Goal: Task Accomplishment & Management: Manage account settings

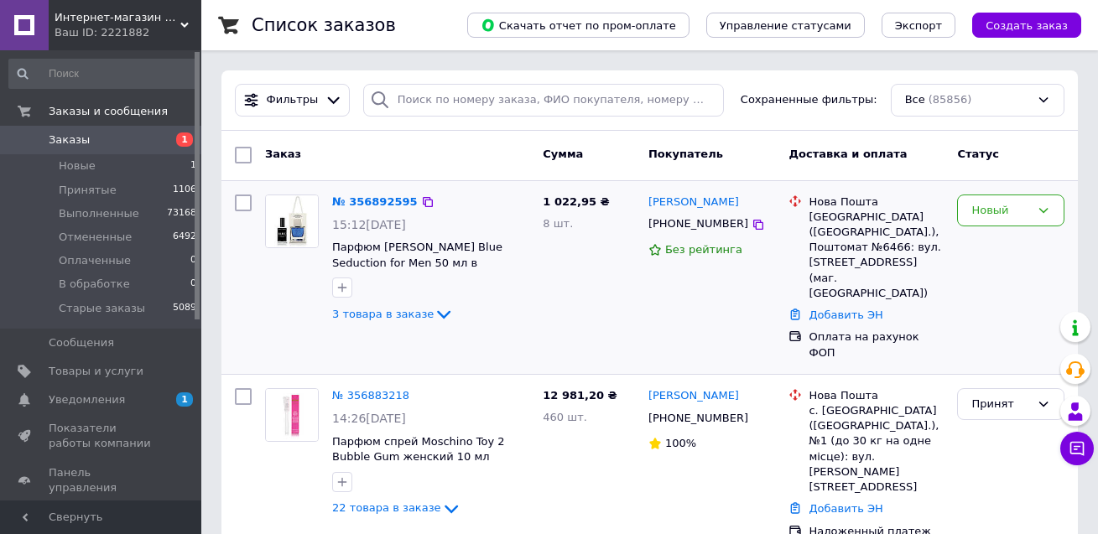
click at [245, 200] on input "checkbox" at bounding box center [243, 203] width 17 height 17
checkbox input "true"
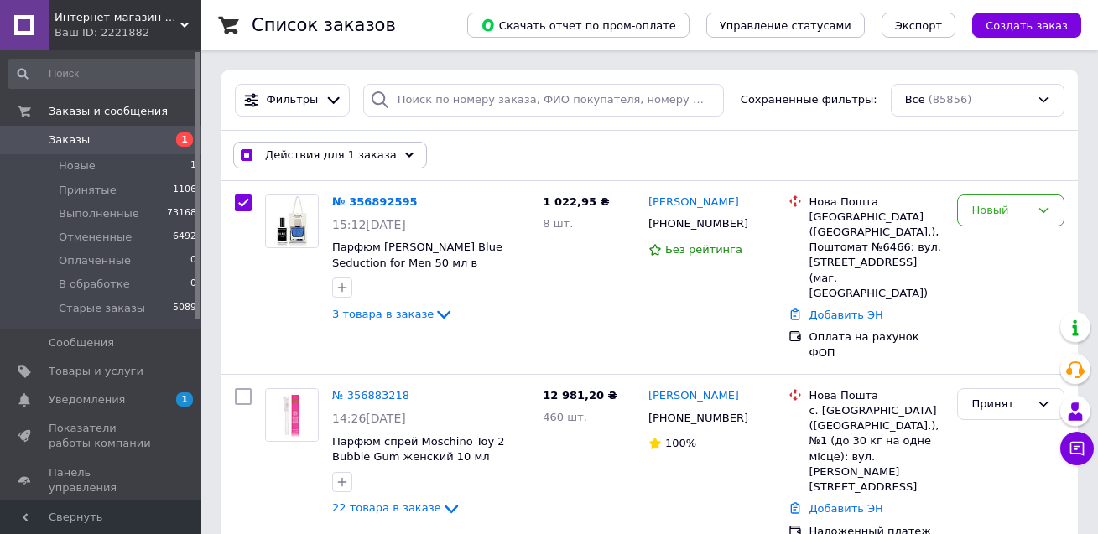
click at [299, 156] on span "Действия для 1 заказа" at bounding box center [331, 155] width 132 height 15
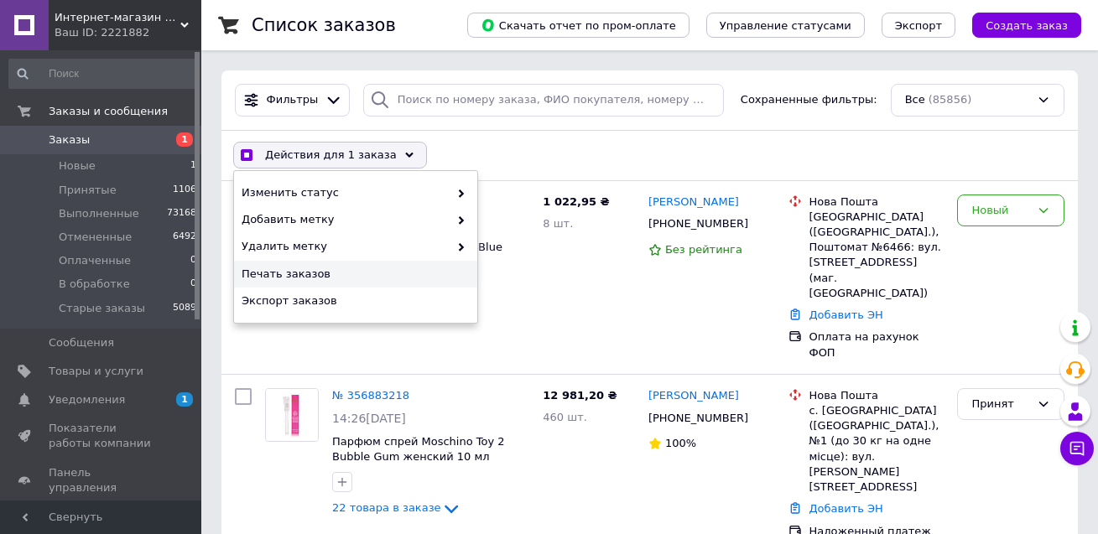
click at [288, 267] on span "Печать заказов" at bounding box center [354, 274] width 224 height 15
click at [998, 216] on div "Новый" at bounding box center [1000, 211] width 59 height 18
checkbox input "true"
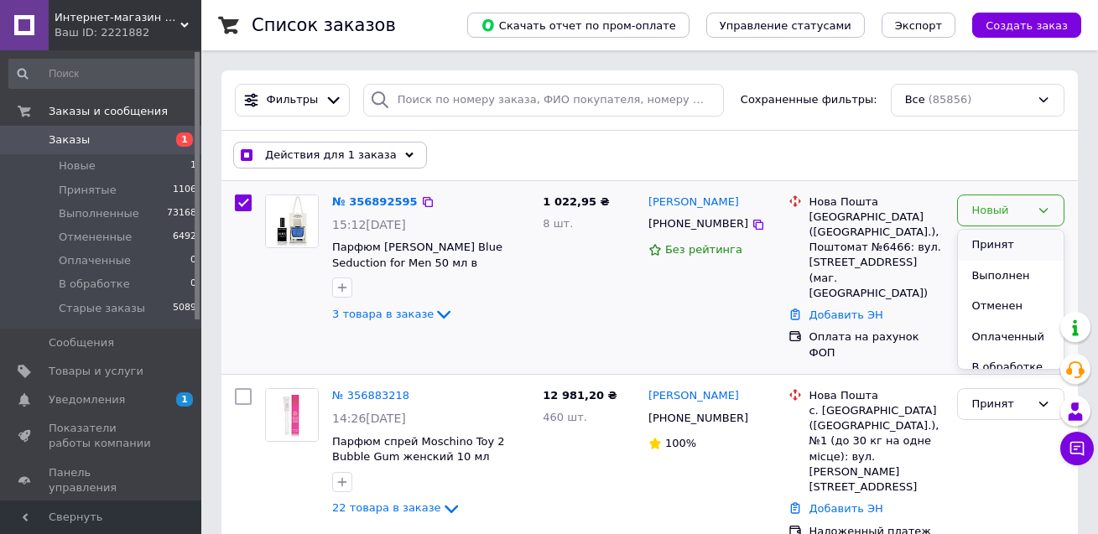
click at [991, 242] on li "Принят" at bounding box center [1011, 245] width 106 height 31
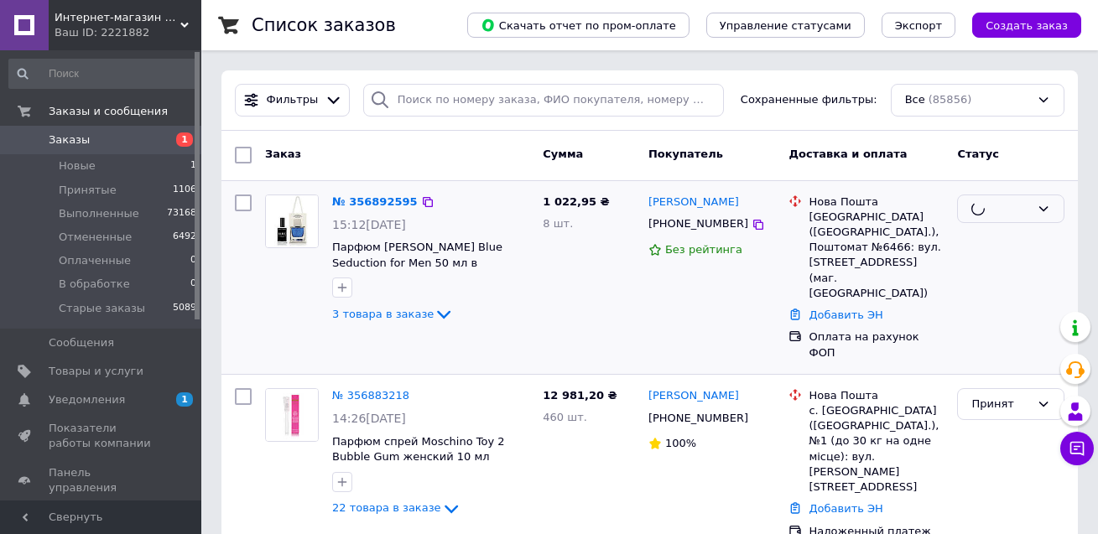
checkbox input "false"
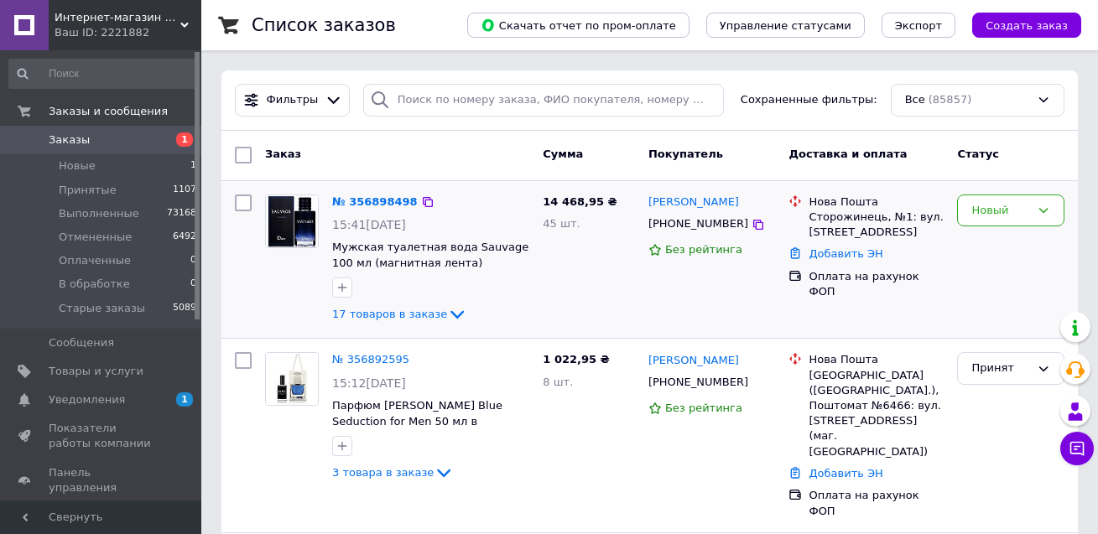
click at [237, 200] on input "checkbox" at bounding box center [243, 203] width 17 height 17
checkbox input "true"
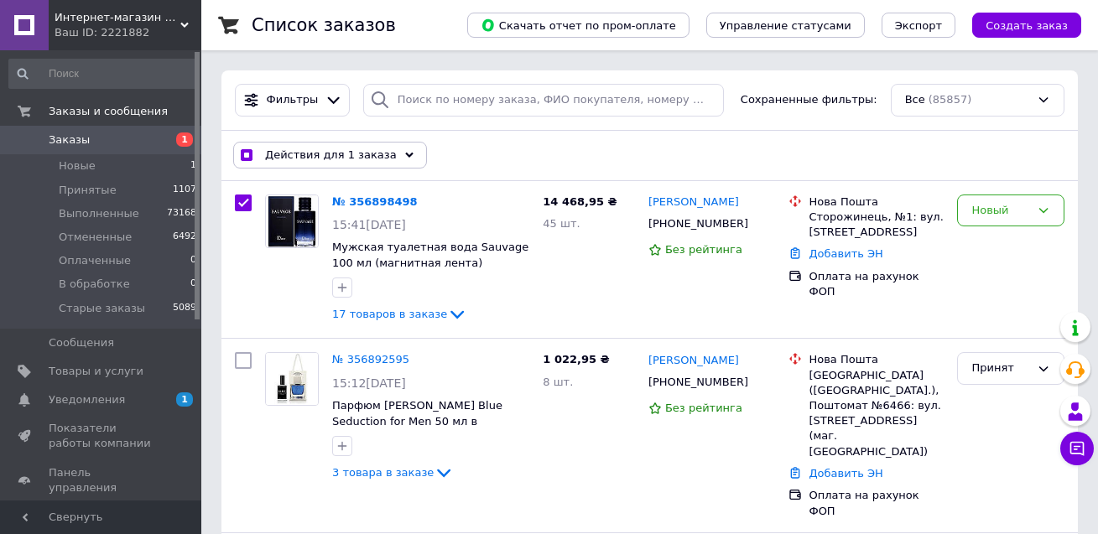
drag, startPoint x: 310, startPoint y: 155, endPoint x: 310, endPoint y: 200, distance: 45.3
click at [310, 155] on span "Действия для 1 заказа" at bounding box center [331, 155] width 132 height 15
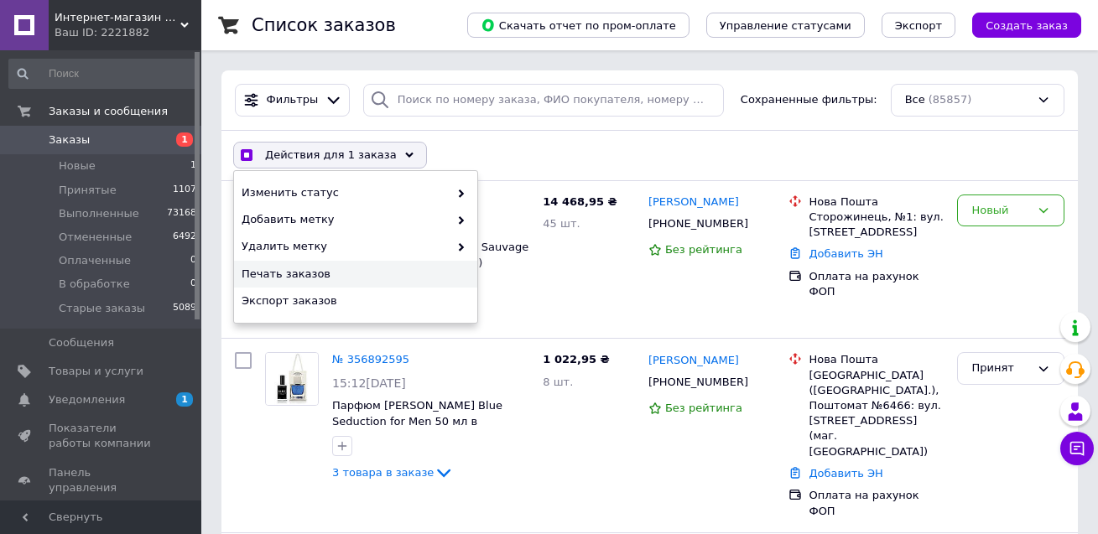
click at [299, 271] on span "Печать заказов" at bounding box center [354, 274] width 224 height 15
click at [982, 219] on div "Новый" at bounding box center [1000, 211] width 59 height 18
checkbox input "true"
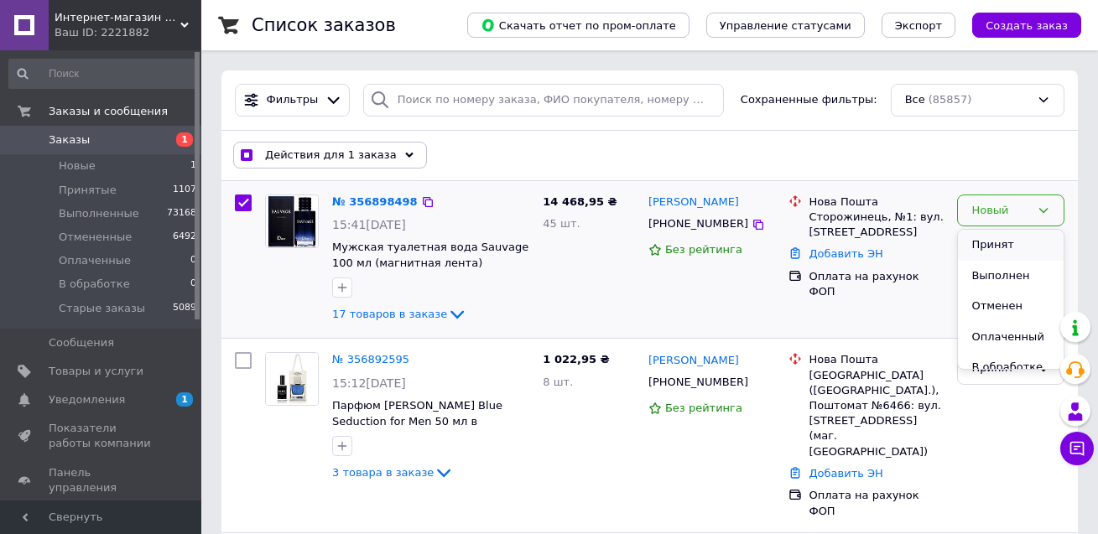
click at [990, 246] on li "Принят" at bounding box center [1011, 245] width 106 height 31
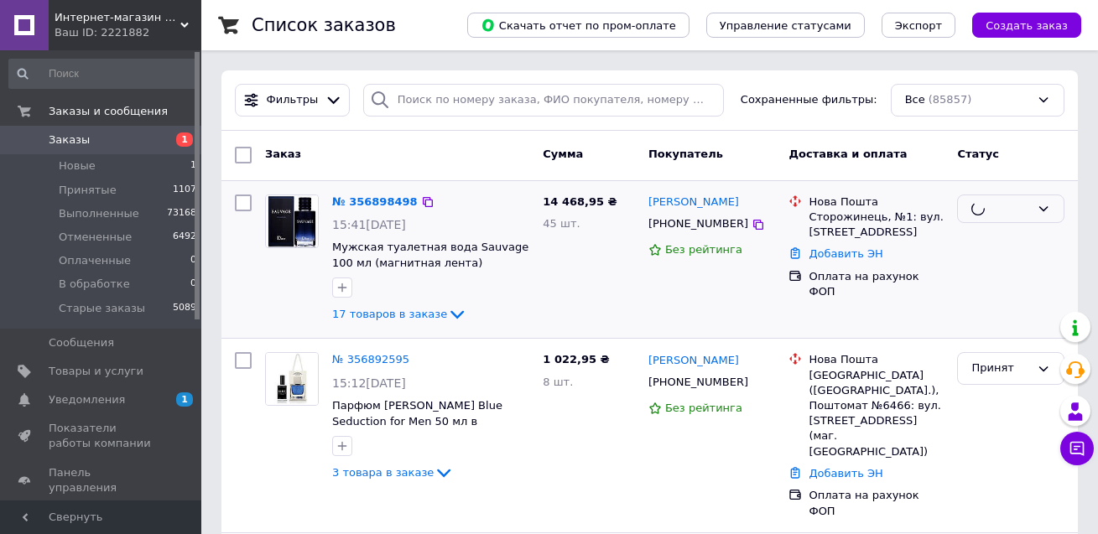
checkbox input "false"
click at [107, 154] on link "Заказы 0" at bounding box center [103, 140] width 206 height 29
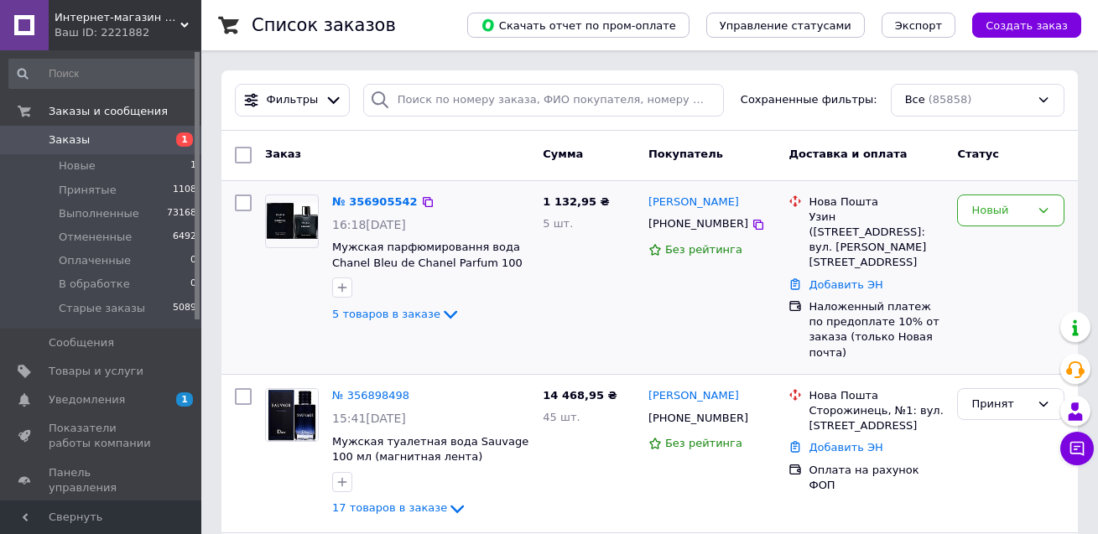
click at [249, 201] on input "checkbox" at bounding box center [243, 203] width 17 height 17
checkbox input "true"
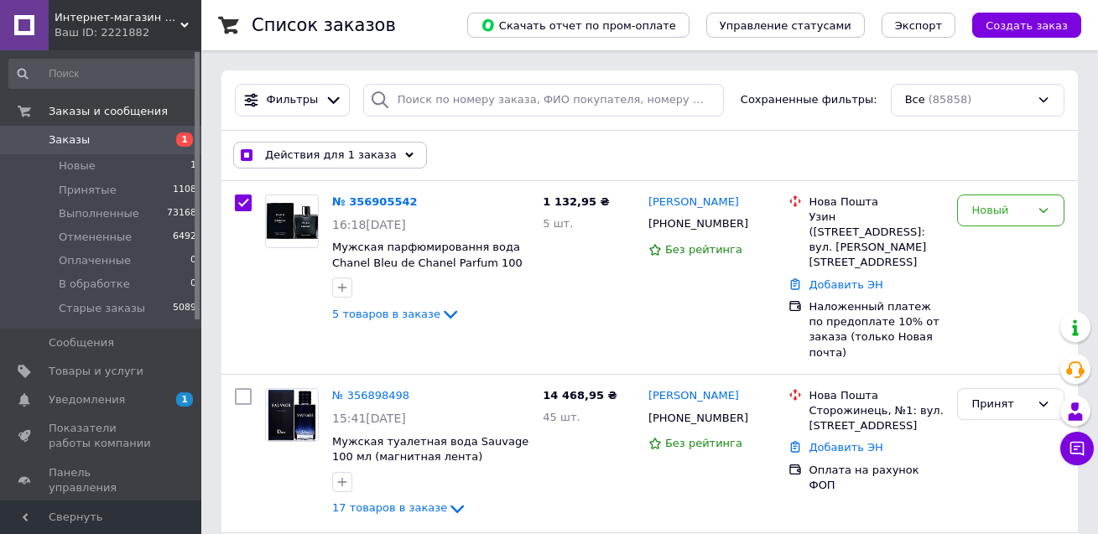
click at [315, 154] on span "Действия для 1 заказа" at bounding box center [331, 155] width 132 height 15
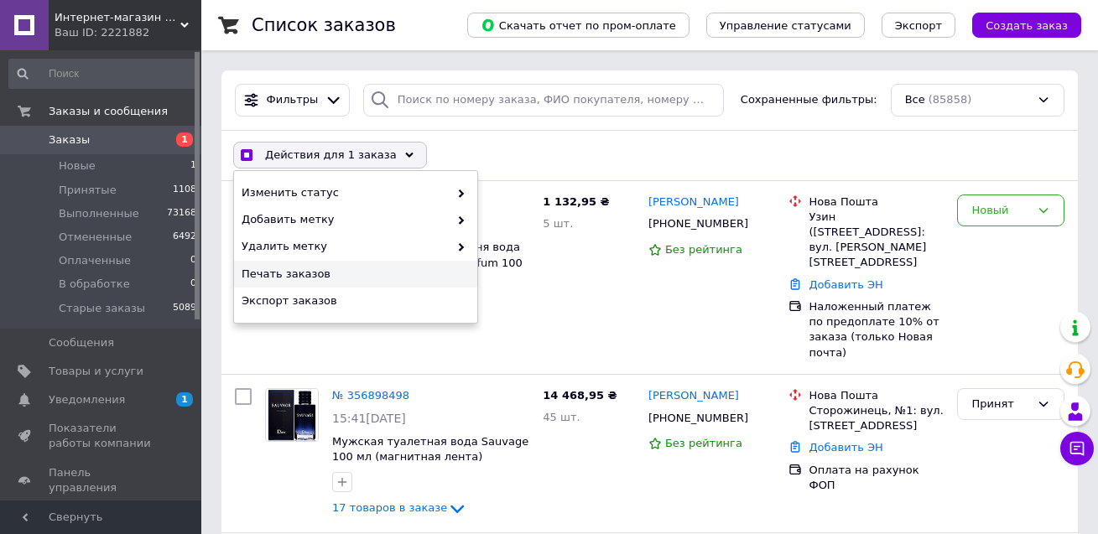
click at [303, 276] on span "Печать заказов" at bounding box center [354, 274] width 224 height 15
click at [1009, 209] on div "Новый" at bounding box center [1000, 211] width 59 height 18
checkbox input "true"
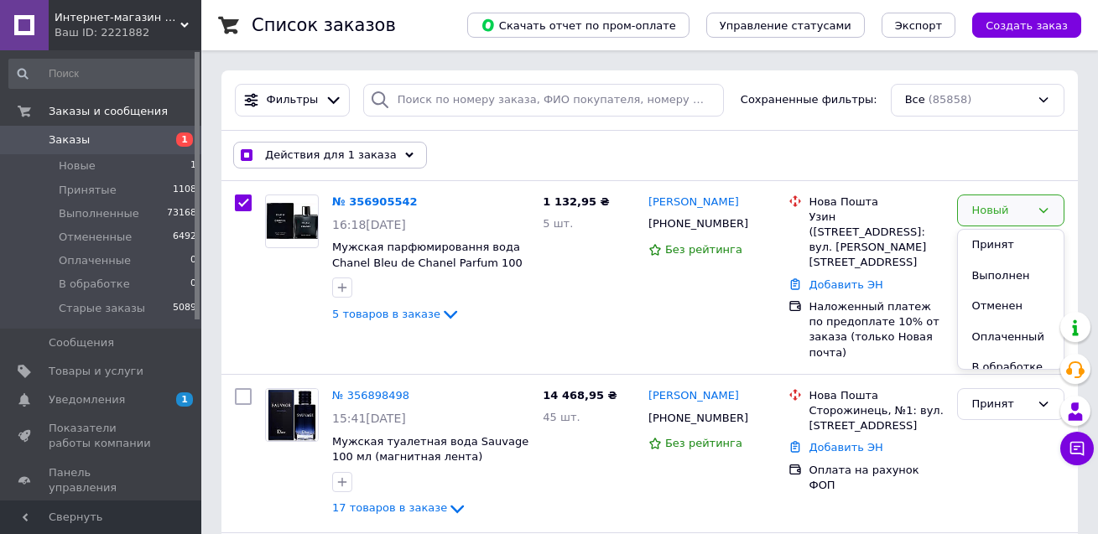
drag, startPoint x: 1002, startPoint y: 252, endPoint x: 352, endPoint y: 29, distance: 686.3
click at [1000, 251] on li "Принят" at bounding box center [1011, 245] width 106 height 31
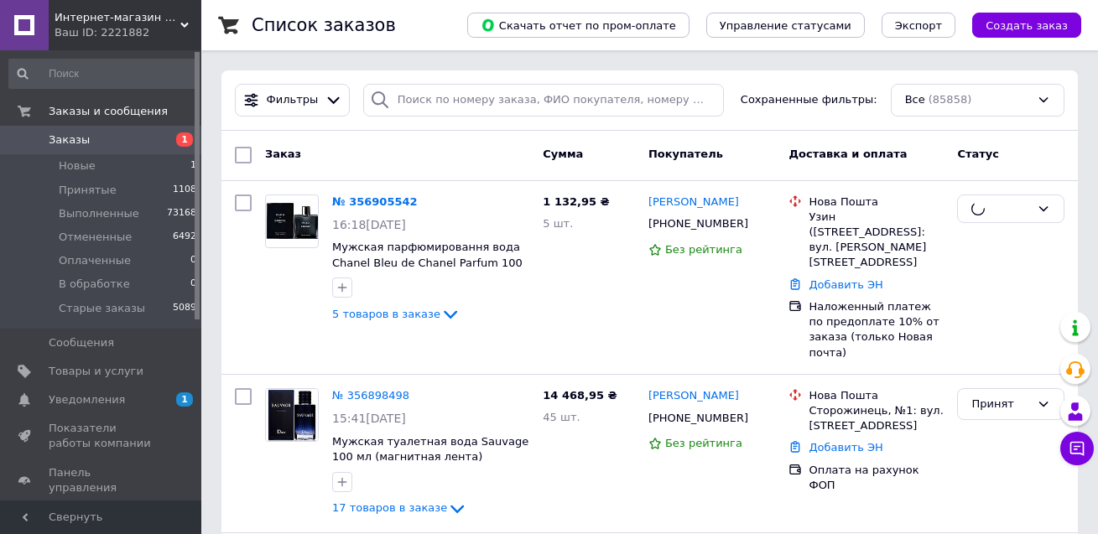
checkbox input "false"
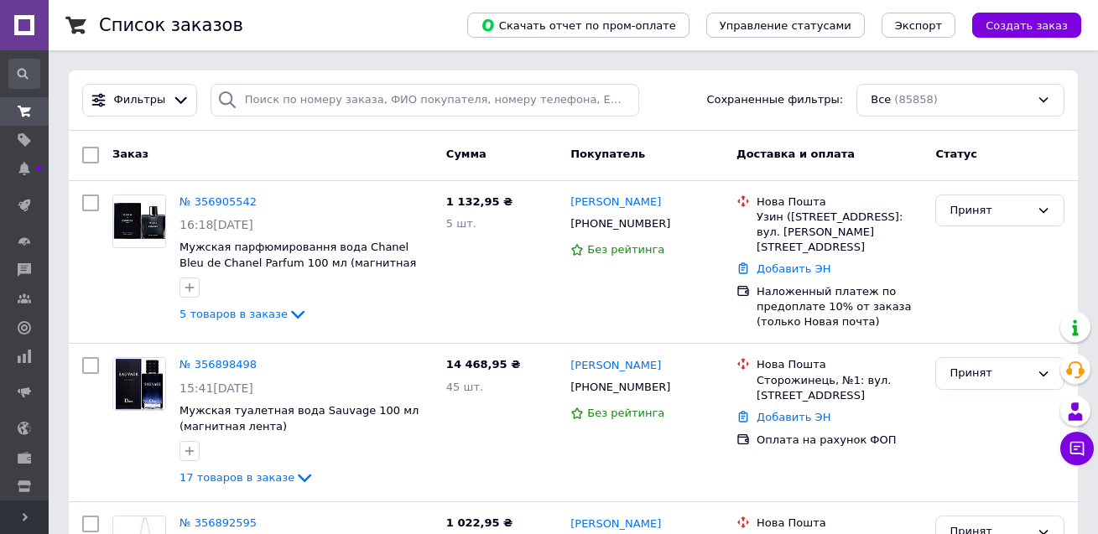
click at [15, 517] on span "Развернуть" at bounding box center [24, 518] width 49 height 34
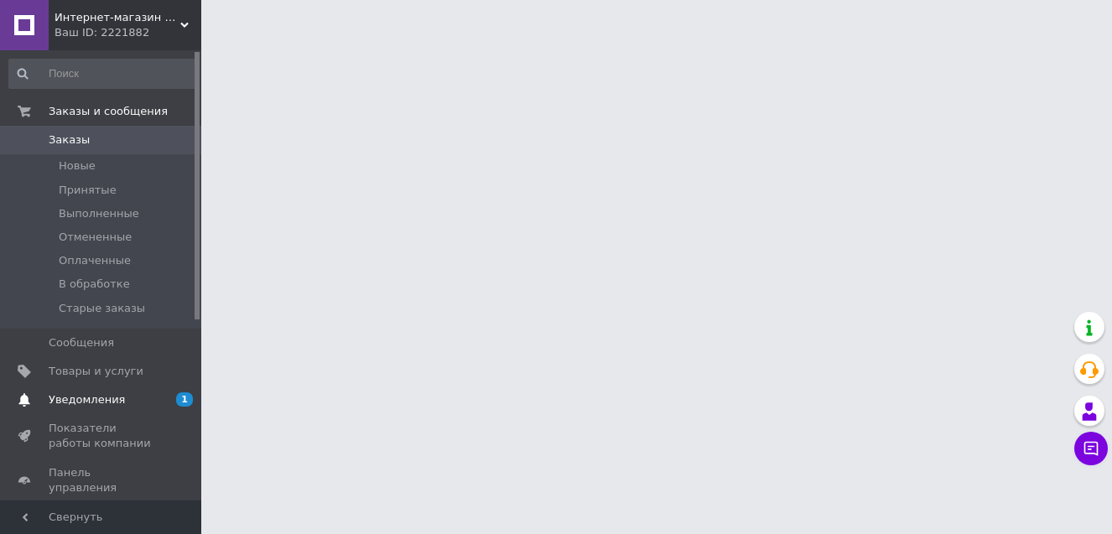
click at [75, 398] on span "Уведомления" at bounding box center [87, 400] width 76 height 15
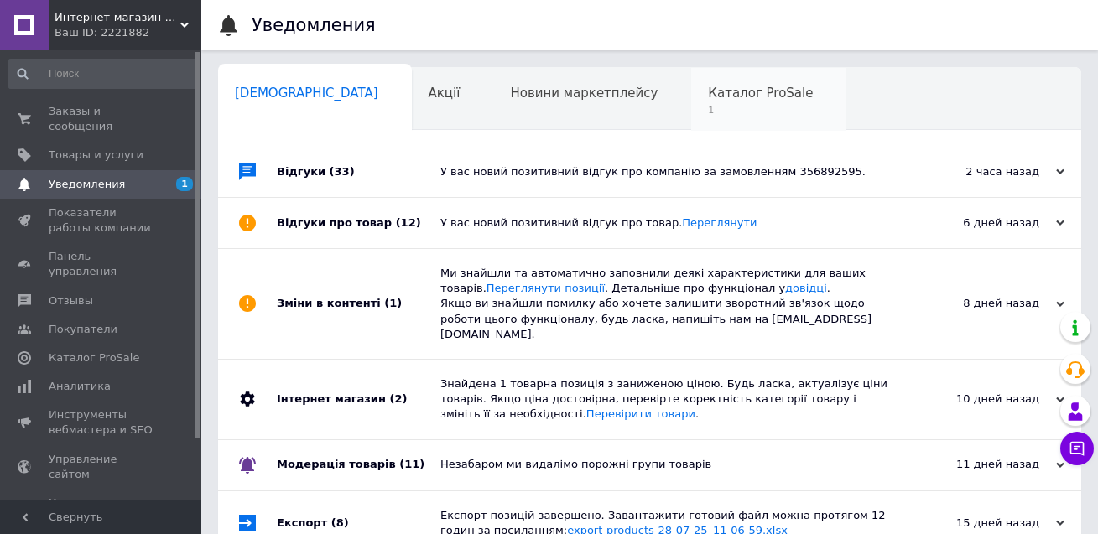
click at [708, 96] on span "Каталог ProSale" at bounding box center [760, 93] width 105 height 15
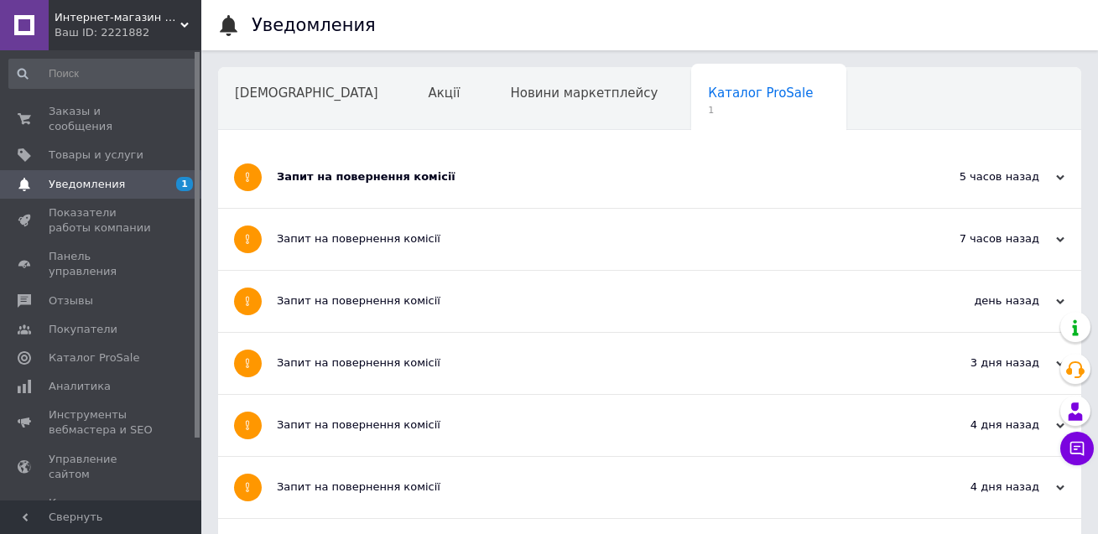
click at [491, 192] on div "Запит на повернення комісії" at bounding box center [587, 177] width 620 height 61
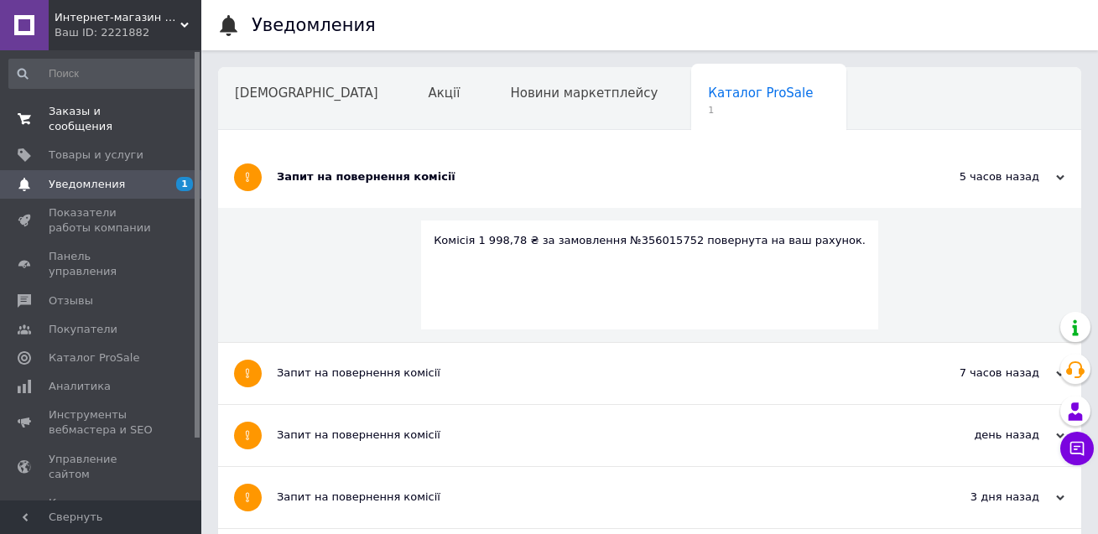
click at [76, 115] on span "Заказы и сообщения" at bounding box center [102, 119] width 107 height 30
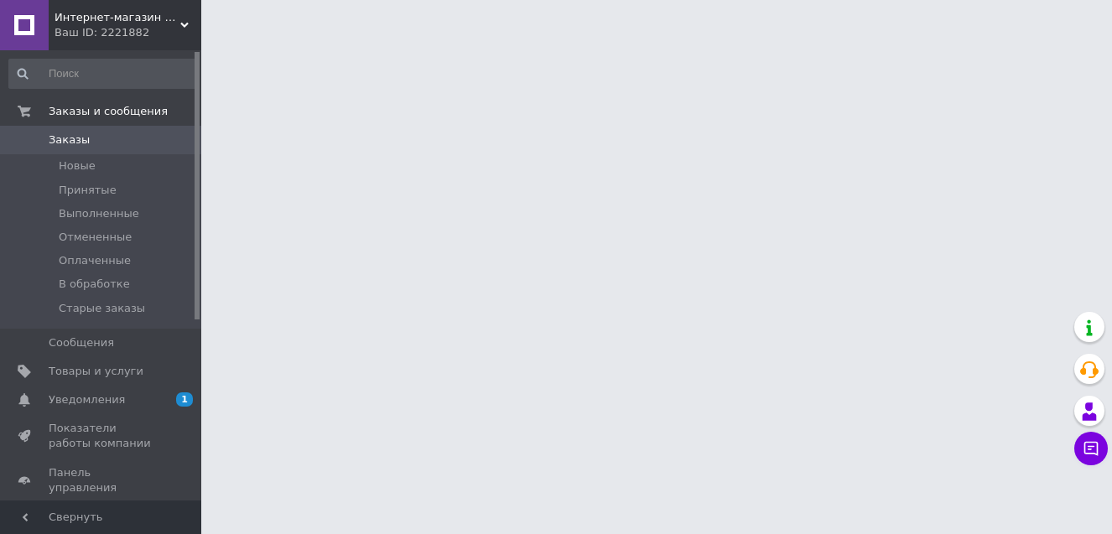
click at [73, 400] on span "Уведомления" at bounding box center [87, 400] width 76 height 15
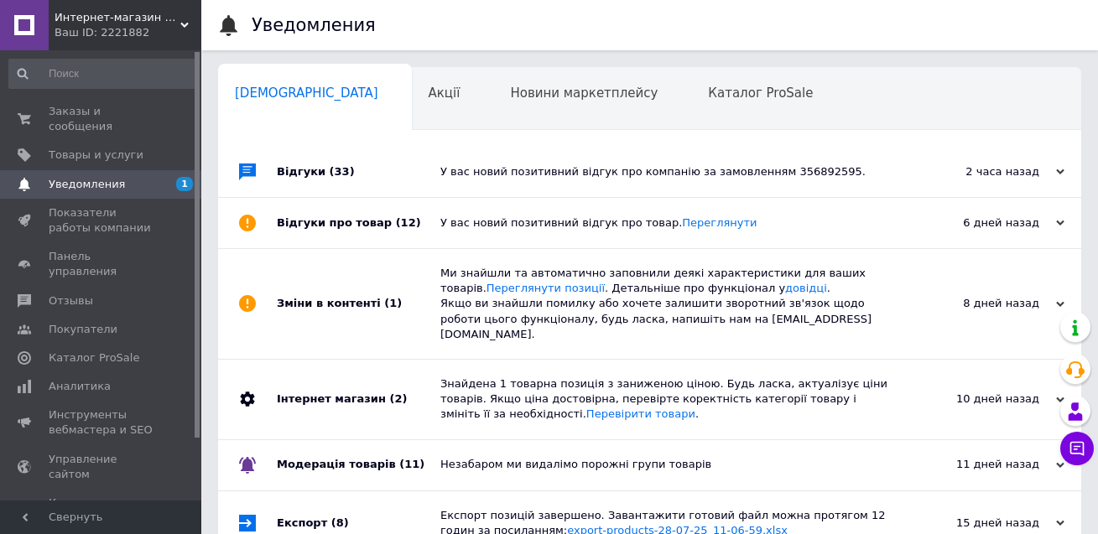
click at [71, 177] on span "Уведомления" at bounding box center [87, 184] width 76 height 15
click at [691, 103] on div "Каталог ProSale 0" at bounding box center [768, 100] width 155 height 64
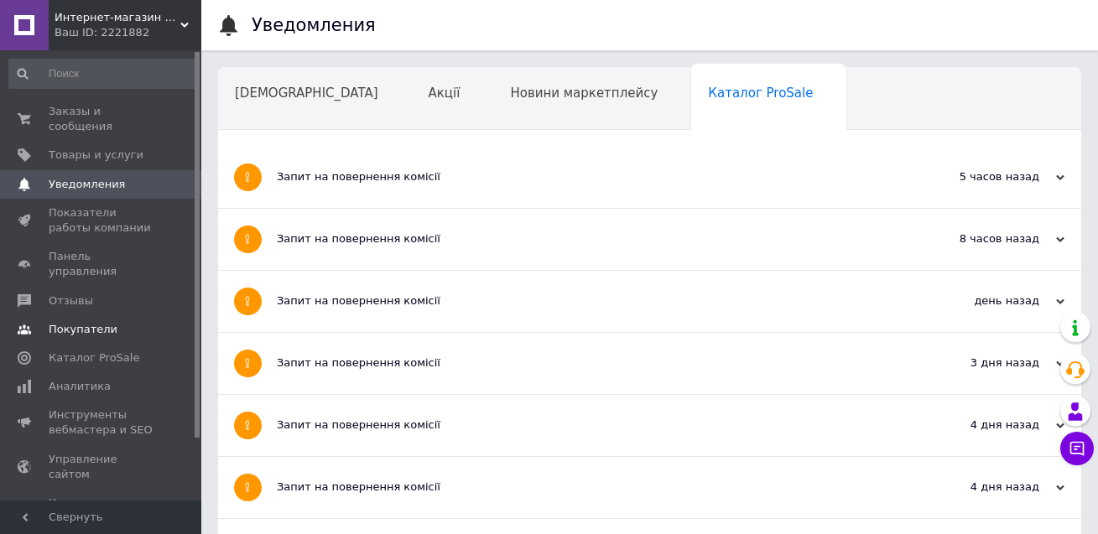
click at [76, 322] on span "Покупатели" at bounding box center [83, 329] width 69 height 15
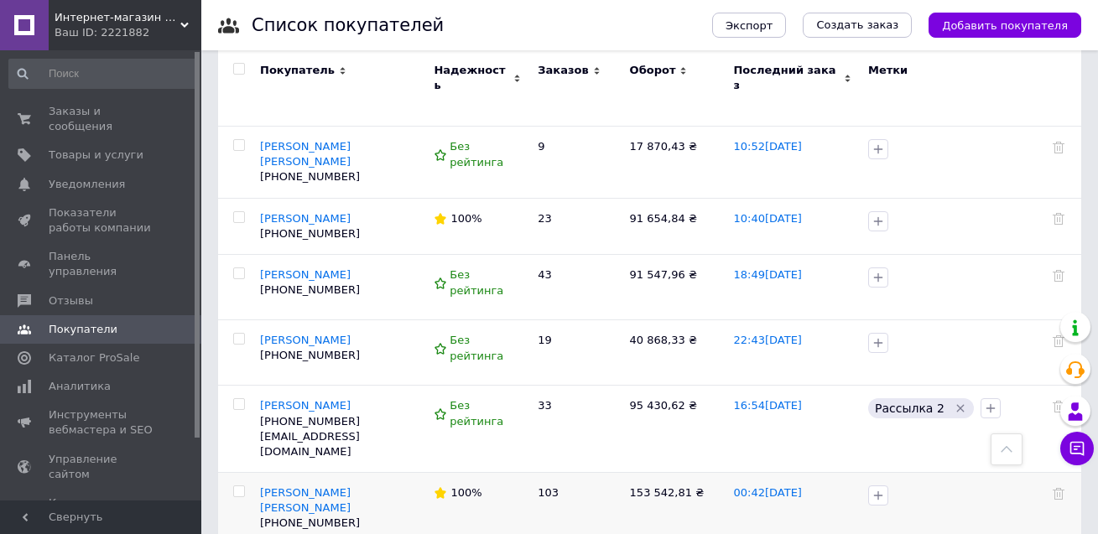
scroll to position [978, 0]
